Goal: Find specific page/section: Find specific page/section

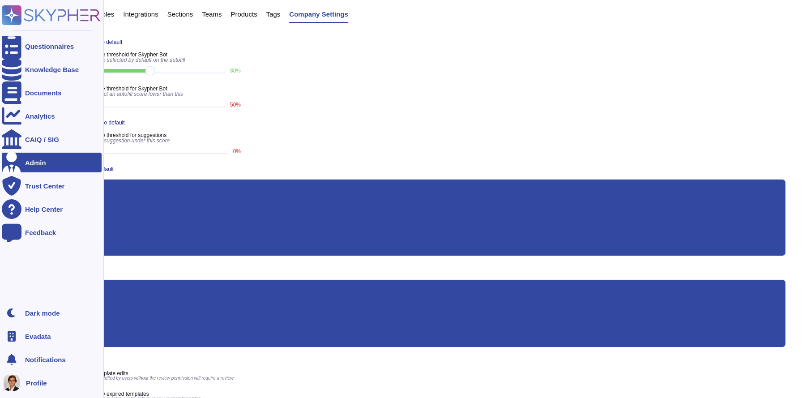
click at [9, 13] on rect at bounding box center [12, 15] width 20 height 20
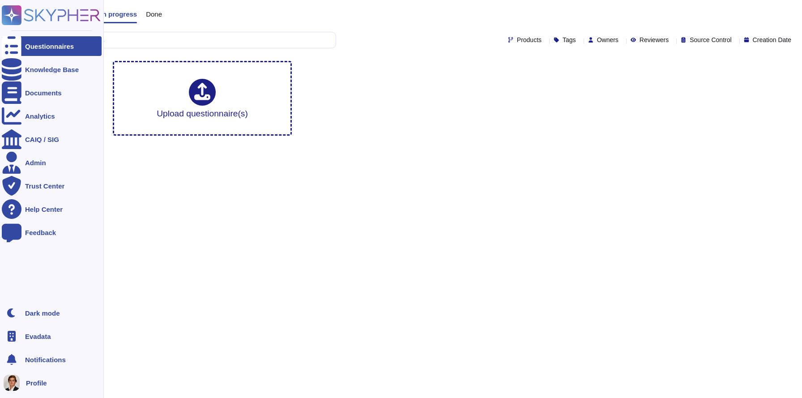
click at [41, 335] on span "Evadata" at bounding box center [38, 336] width 26 height 7
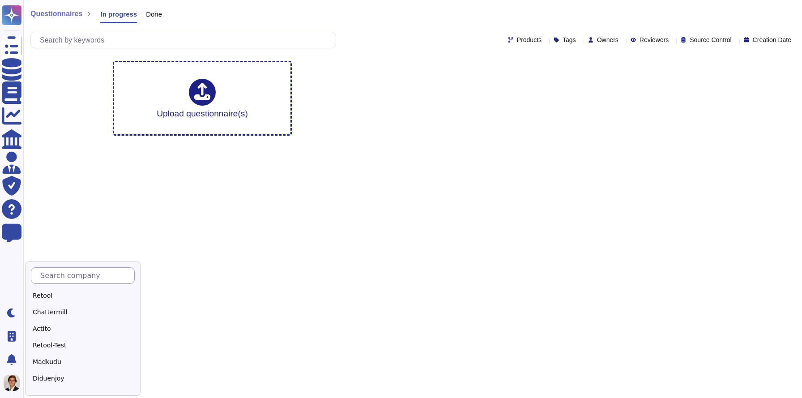
click at [82, 281] on input "text" at bounding box center [85, 276] width 98 height 16
type input "S"
click at [79, 296] on div "Skypher" at bounding box center [87, 295] width 112 height 13
